Goal: Information Seeking & Learning: Understand process/instructions

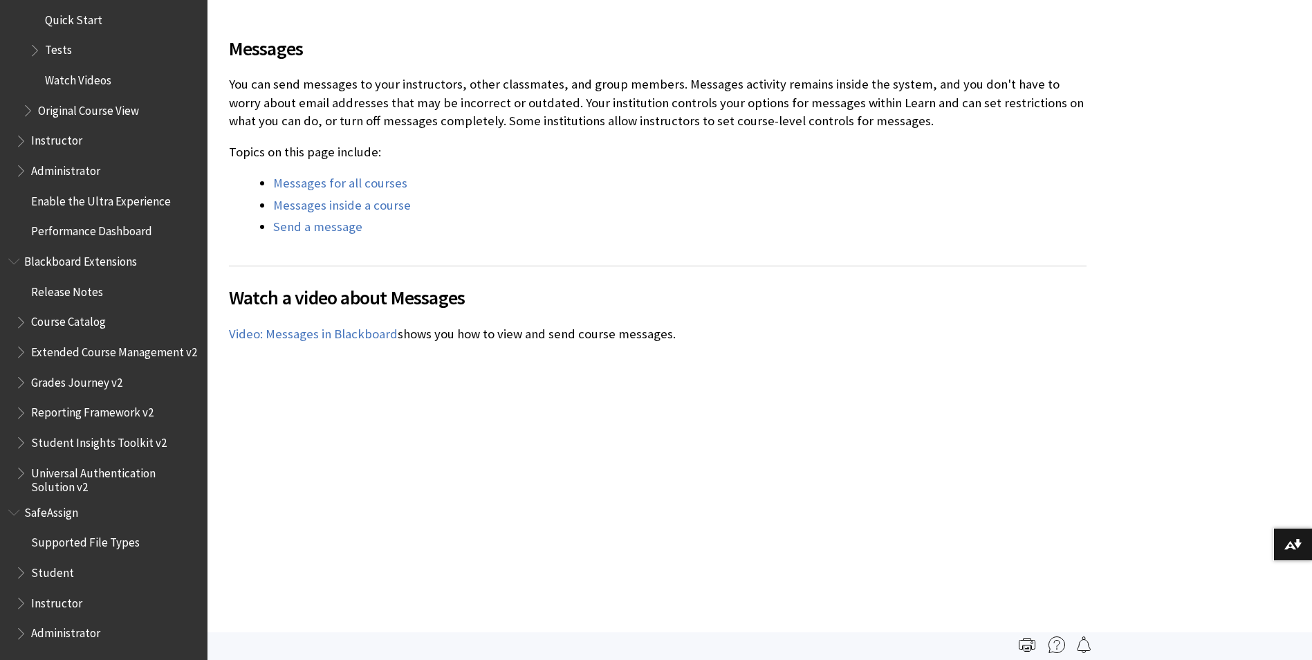
scroll to position [2188, 0]
click at [47, 565] on span "Student" at bounding box center [52, 570] width 43 height 19
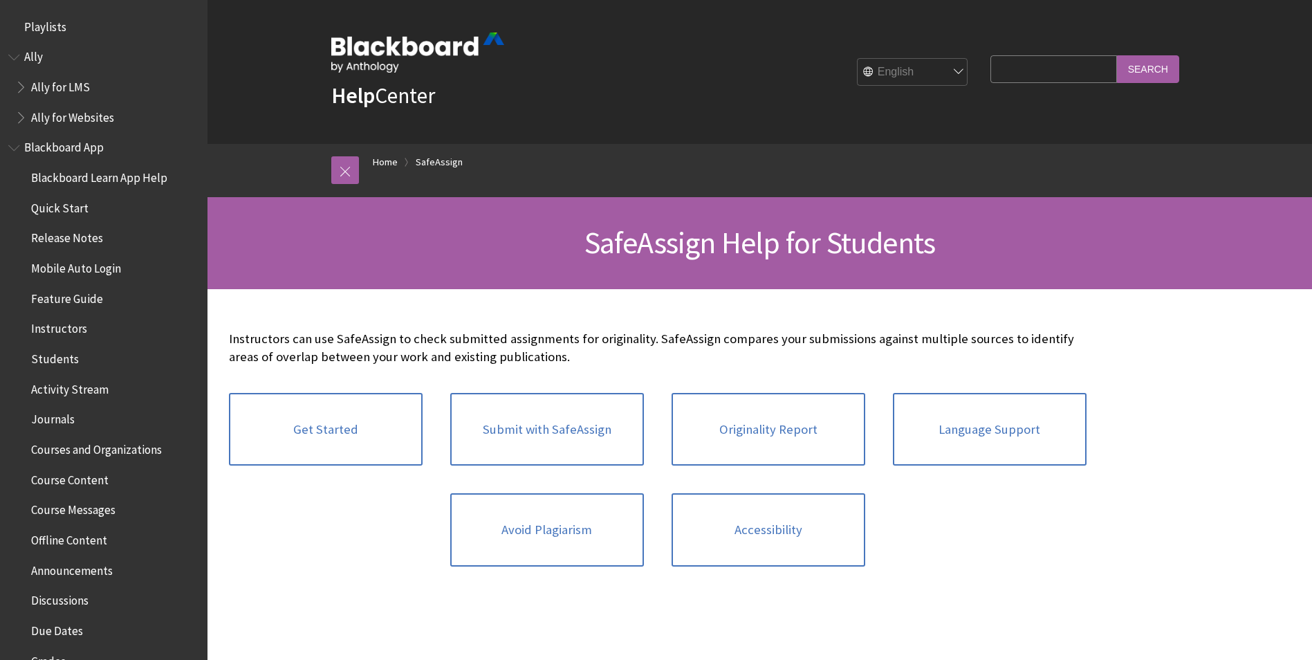
scroll to position [1445, 0]
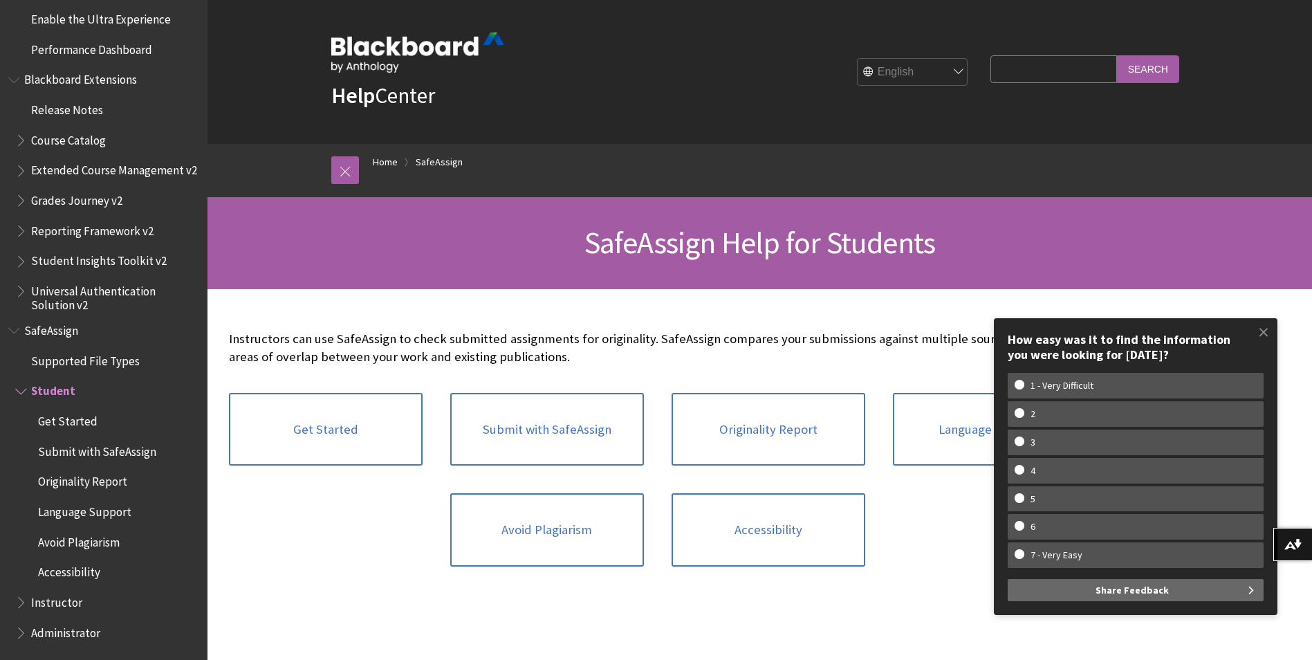
click at [401, 537] on div "Get Started Submit with SafeAssign Originality Report Language Support Avoid Pl…" at bounding box center [657, 479] width 885 height 201
click at [330, 427] on link "Get Started" at bounding box center [326, 429] width 194 height 73
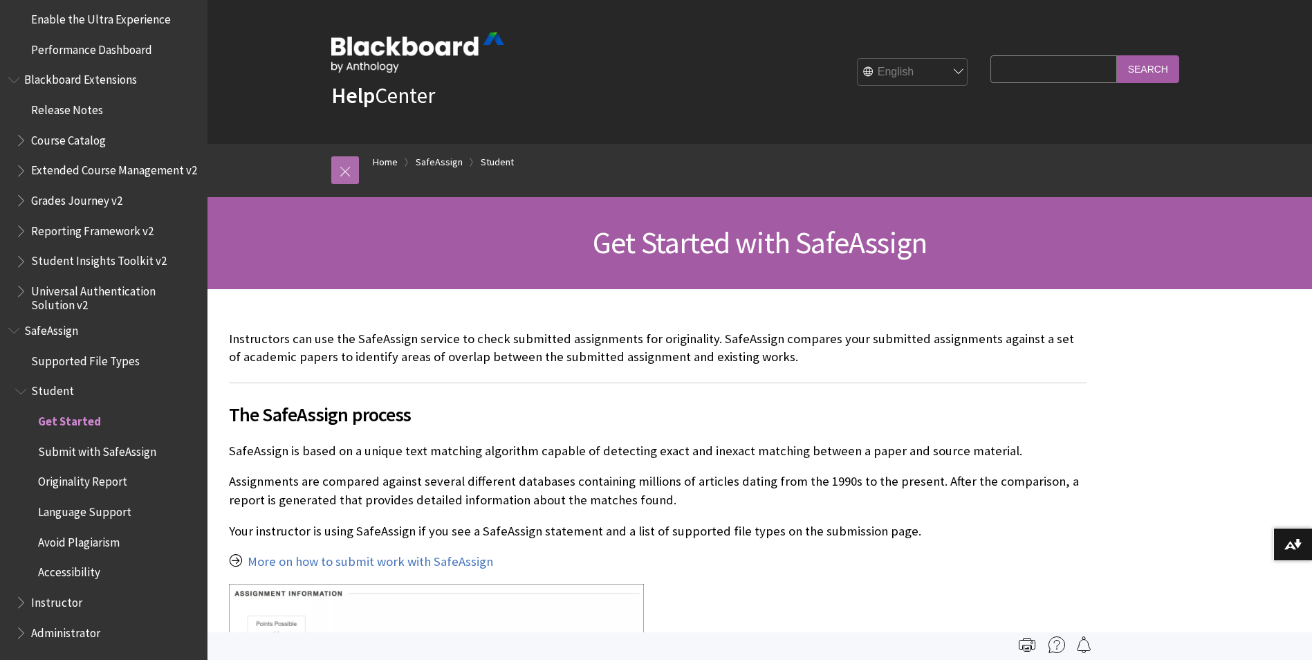
click at [344, 168] on link at bounding box center [345, 170] width 28 height 28
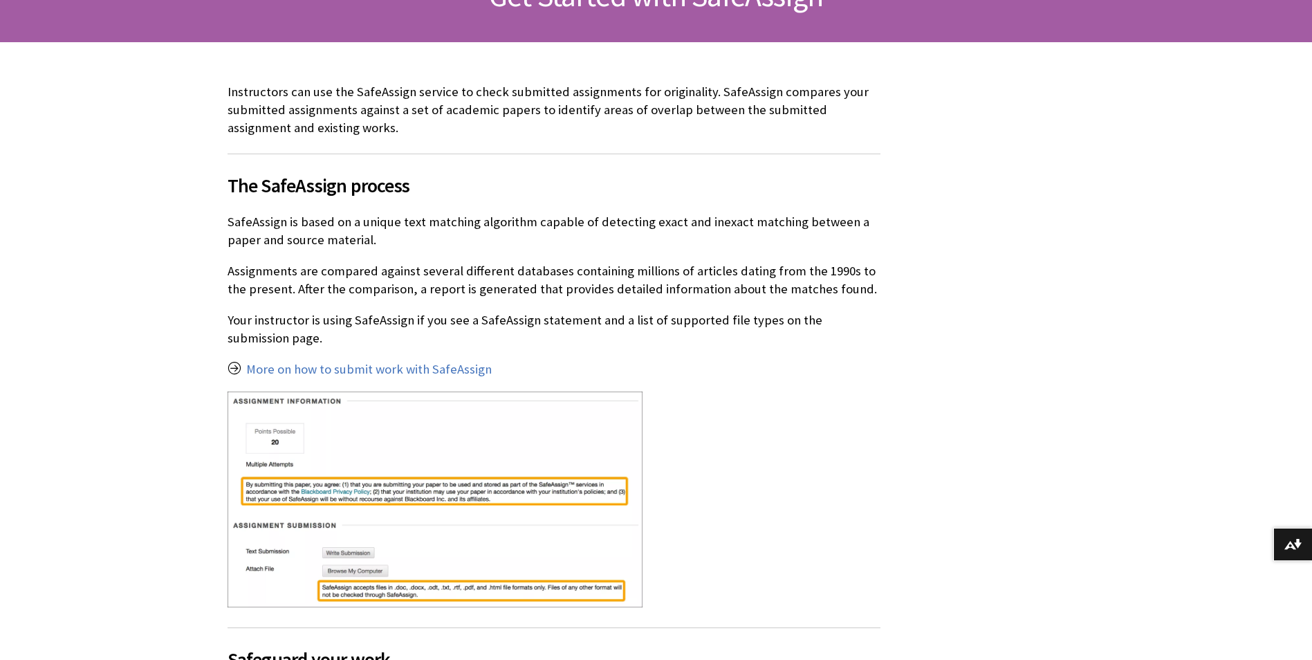
scroll to position [346, 0]
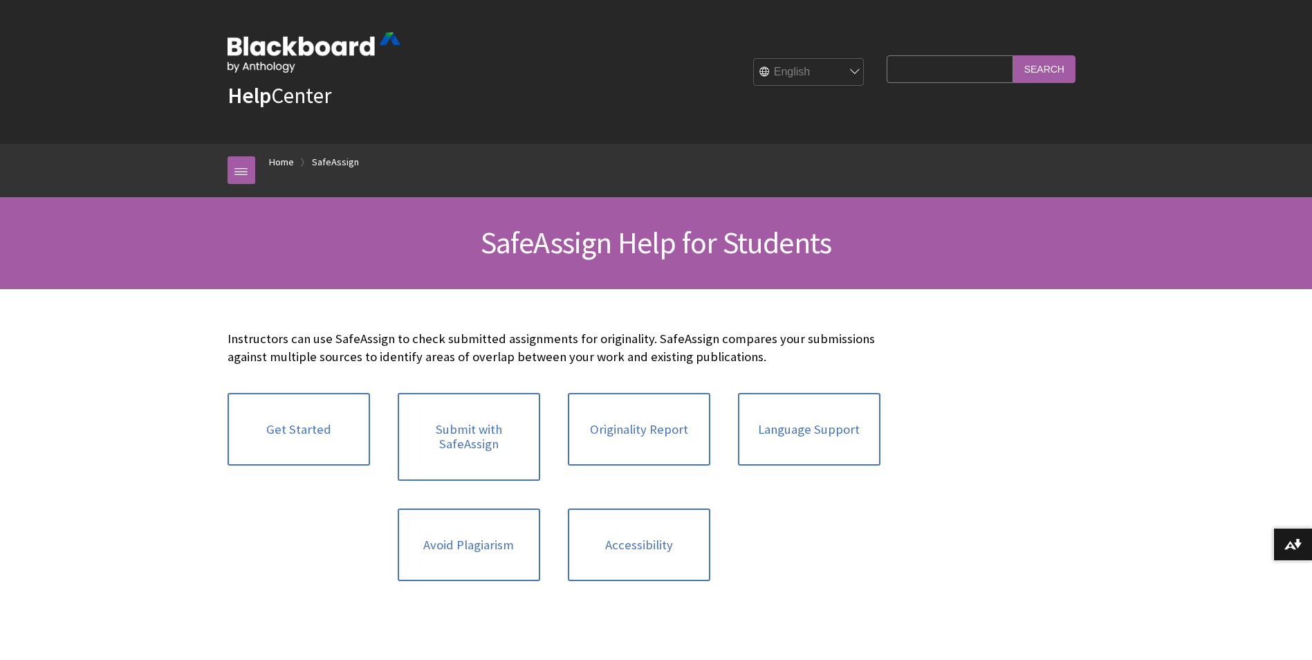
scroll to position [1445, 0]
click at [481, 434] on link "Submit with SafeAssign" at bounding box center [469, 437] width 142 height 88
click at [487, 435] on link "Submit with SafeAssign" at bounding box center [469, 437] width 142 height 88
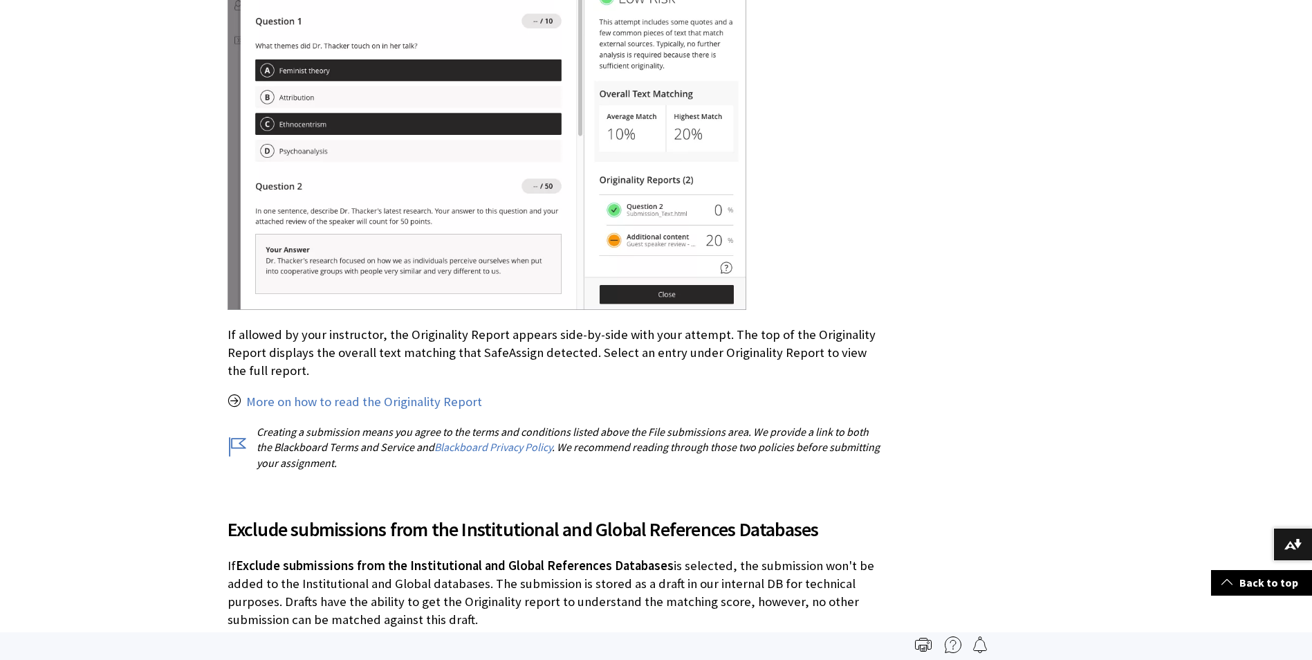
scroll to position [2363, 0]
